Goal: Navigation & Orientation: Find specific page/section

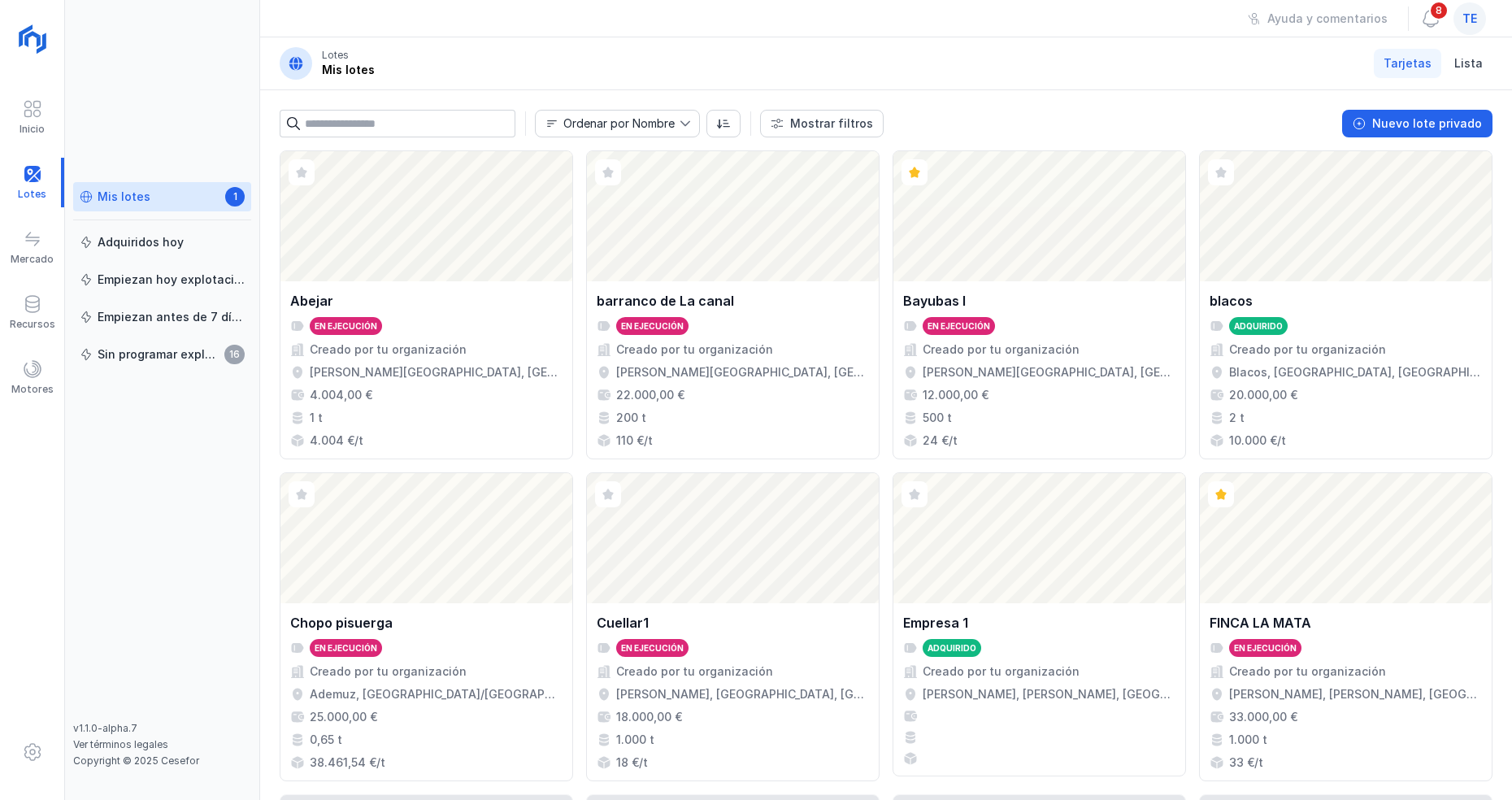
click at [37, 116] on span at bounding box center [33, 109] width 20 height 20
